Goal: Go to known website: Access a specific website the user already knows

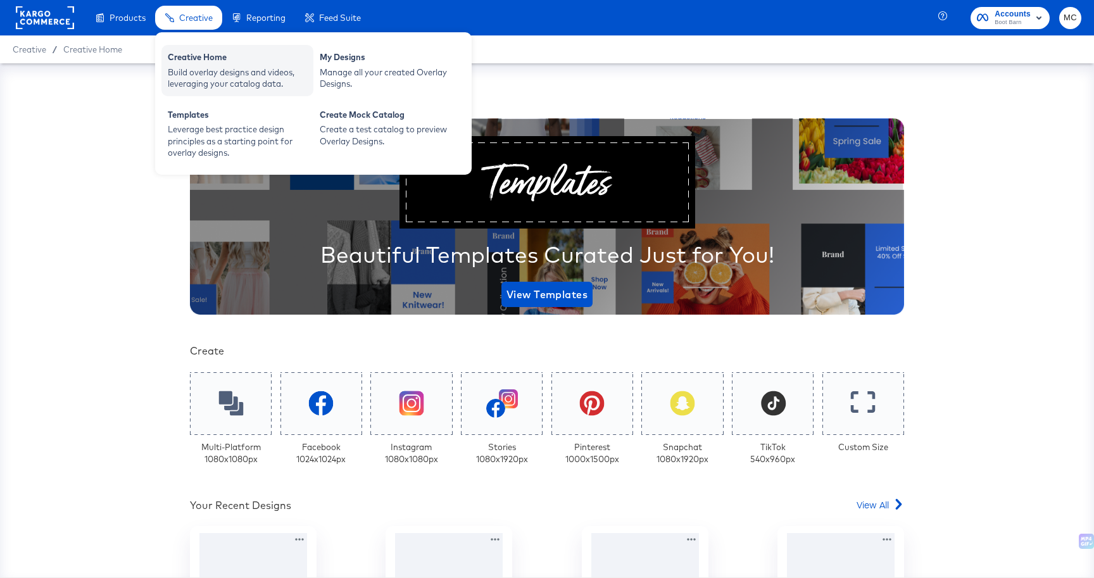
click at [222, 63] on div "Creative Home" at bounding box center [237, 58] width 139 height 15
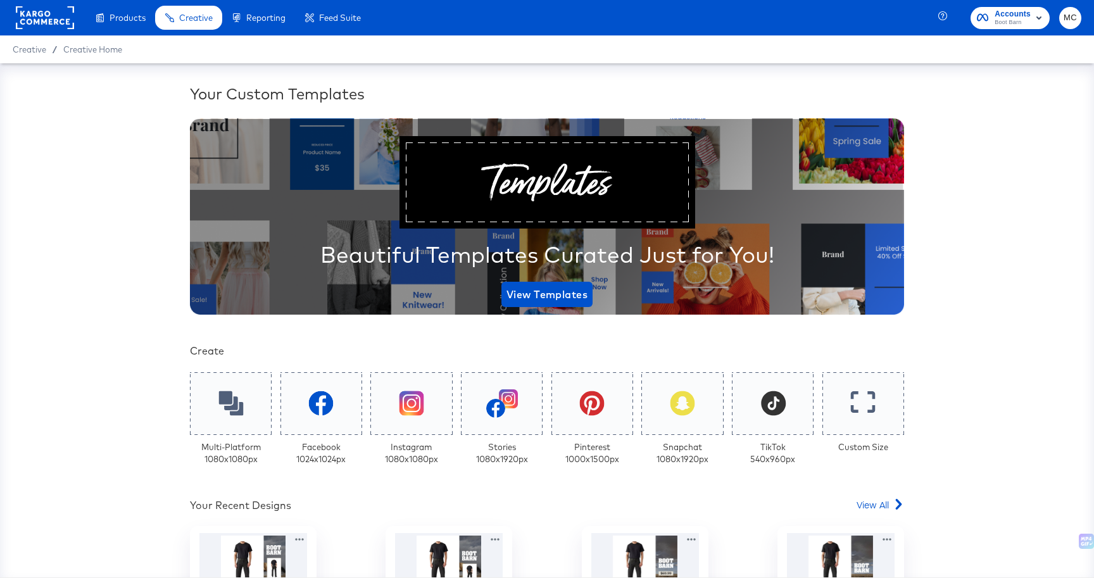
click at [36, 18] on rect at bounding box center [45, 17] width 58 height 23
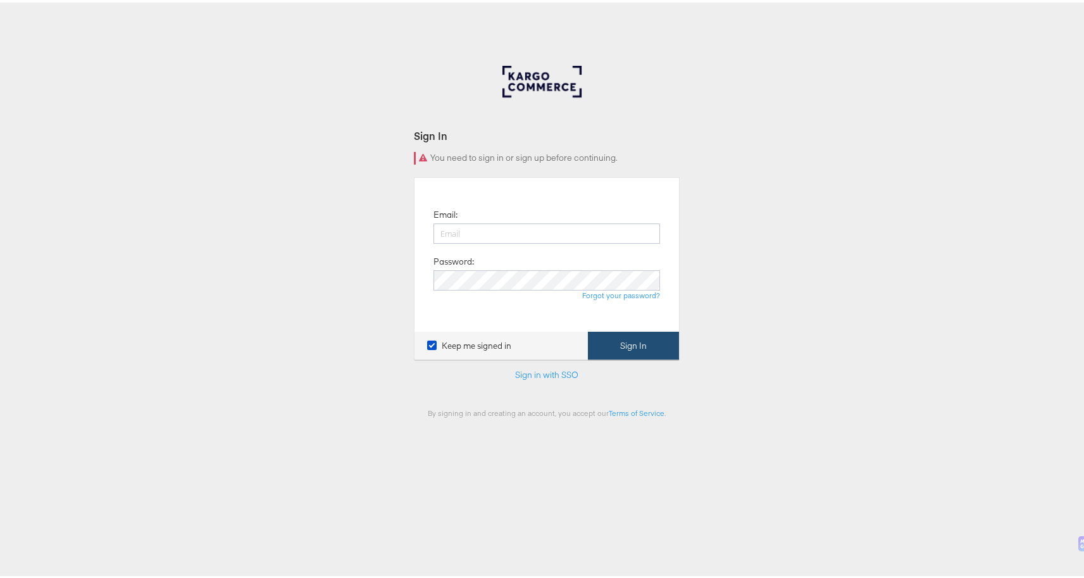
type input "[PERSON_NAME][EMAIL_ADDRESS][PERSON_NAME][DOMAIN_NAME]"
click at [632, 343] on button "Sign In" at bounding box center [633, 343] width 91 height 28
